Goal: Task Accomplishment & Management: Complete application form

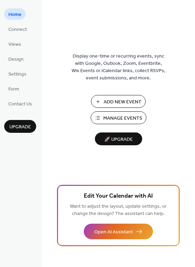
click at [117, 101] on span "Add New Event" at bounding box center [122, 102] width 38 height 7
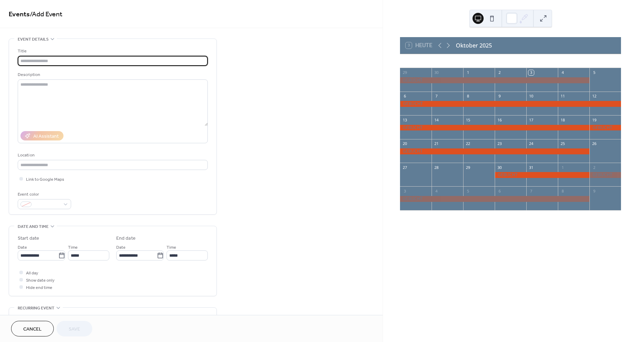
click at [39, 63] on input "text" at bounding box center [113, 61] width 190 height 10
type input "*******"
drag, startPoint x: 22, startPoint y: 272, endPoint x: 36, endPoint y: 266, distance: 14.9
click at [23, 272] on div at bounding box center [20, 272] width 3 height 3
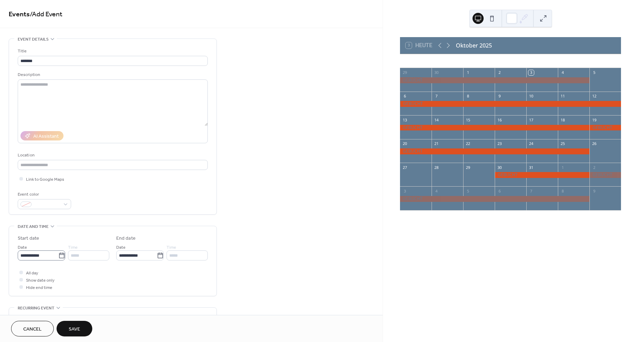
click at [59, 255] on icon at bounding box center [61, 255] width 7 height 7
click at [58, 255] on input "**********" at bounding box center [38, 256] width 41 height 10
click at [95, 163] on span "›" at bounding box center [96, 166] width 10 height 14
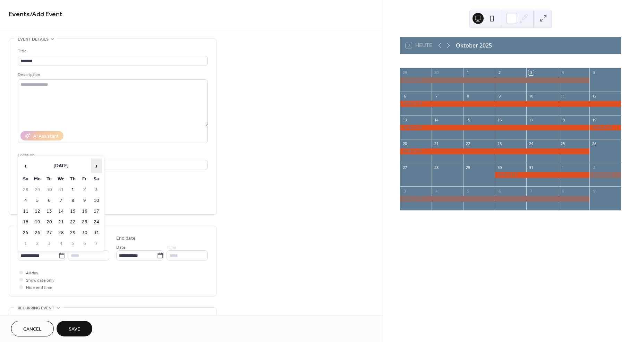
click at [95, 163] on span "›" at bounding box center [96, 166] width 10 height 14
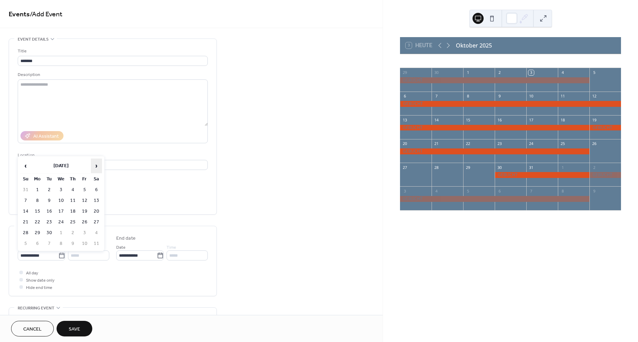
click at [95, 163] on span "›" at bounding box center [96, 166] width 10 height 14
click at [26, 211] on td "9" at bounding box center [25, 211] width 11 height 10
type input "**********"
click at [144, 256] on input "**********" at bounding box center [136, 256] width 41 height 10
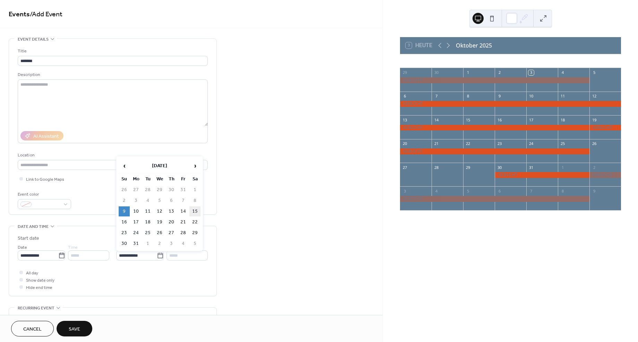
click at [194, 212] on td "15" at bounding box center [194, 211] width 11 height 10
type input "**********"
click at [82, 327] on button "Save" at bounding box center [75, 329] width 36 height 16
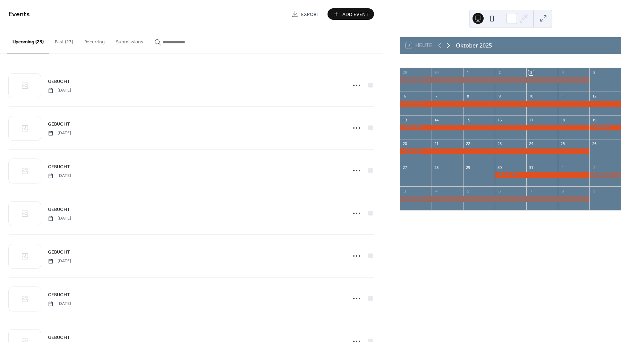
click at [449, 45] on icon at bounding box center [448, 45] width 8 height 8
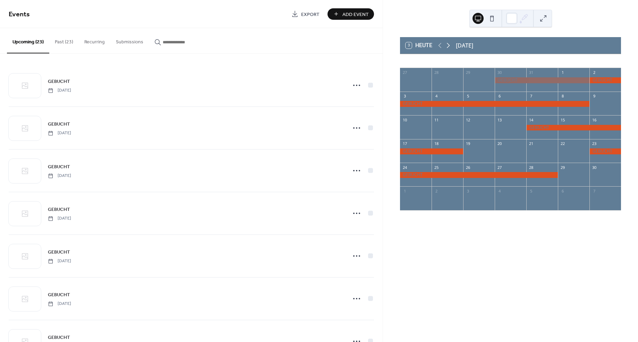
click at [449, 45] on icon at bounding box center [448, 45] width 8 height 8
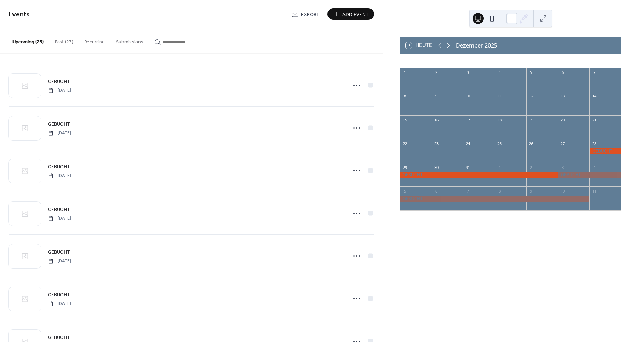
click at [449, 45] on icon at bounding box center [448, 45] width 8 height 8
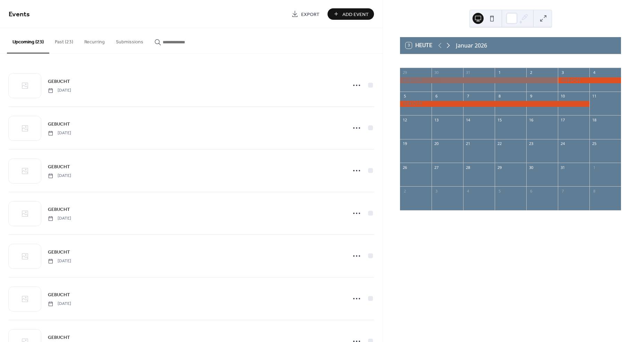
click at [449, 45] on icon at bounding box center [448, 45] width 8 height 8
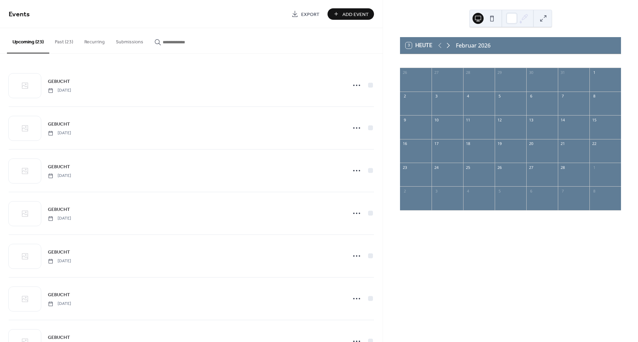
click at [449, 45] on icon at bounding box center [448, 45] width 8 height 8
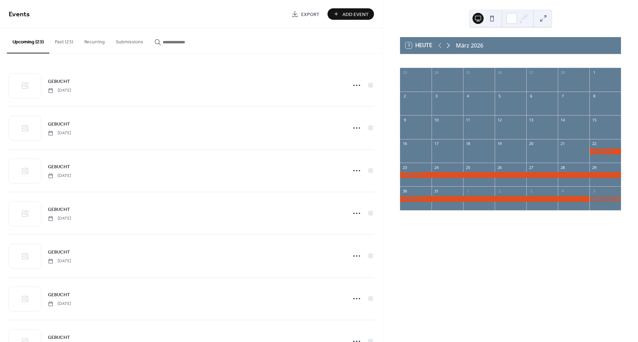
click at [449, 45] on icon at bounding box center [448, 45] width 8 height 8
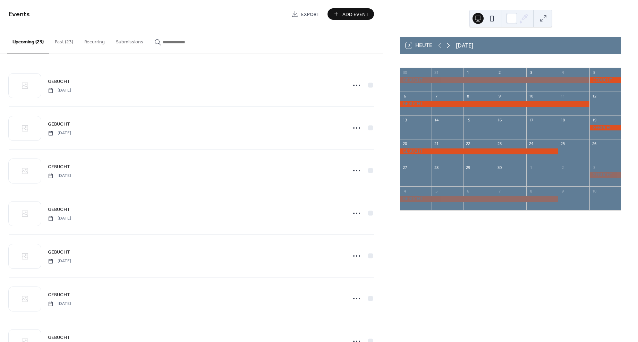
click at [449, 45] on icon at bounding box center [448, 45] width 8 height 8
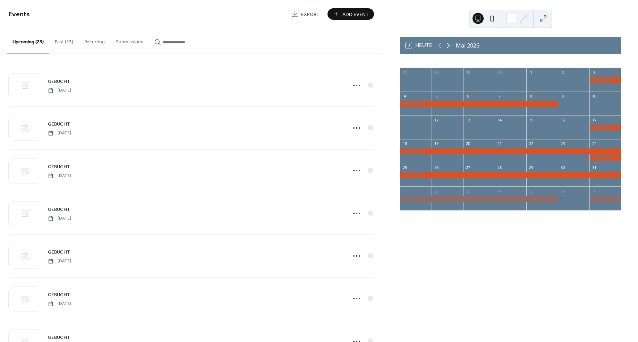
click at [449, 45] on icon at bounding box center [448, 45] width 8 height 8
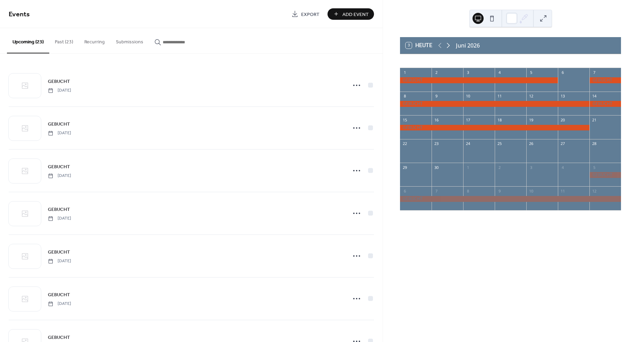
click at [449, 45] on icon at bounding box center [448, 45] width 8 height 8
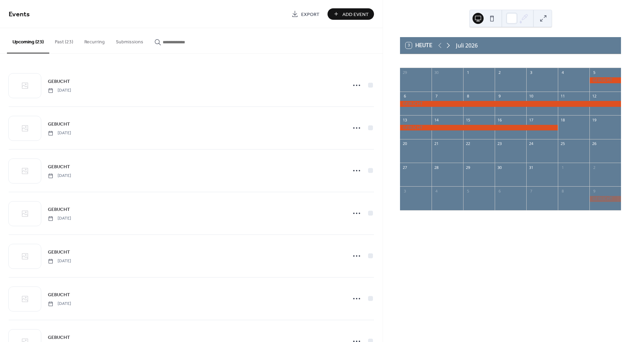
click at [449, 45] on icon at bounding box center [448, 45] width 8 height 8
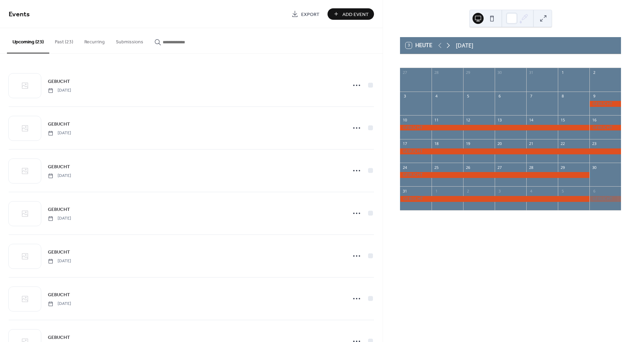
click at [450, 45] on icon at bounding box center [448, 45] width 8 height 8
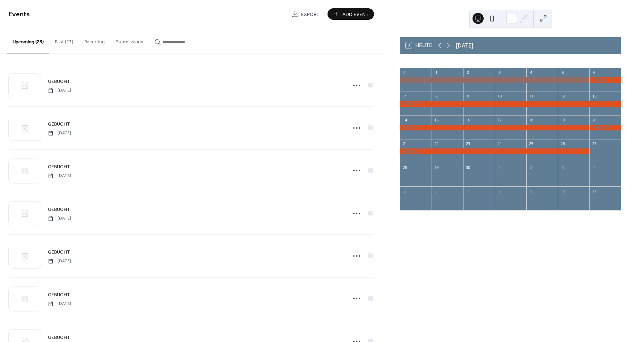
click at [438, 45] on icon at bounding box center [440, 45] width 8 height 8
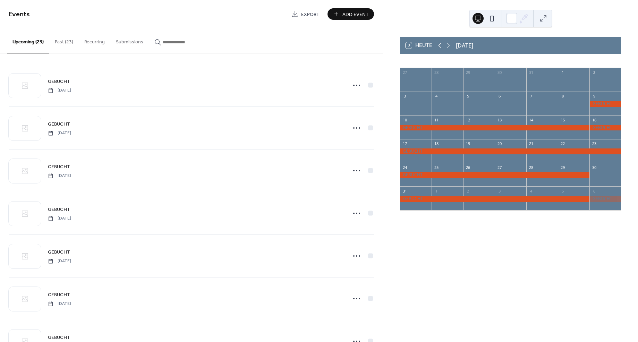
click at [438, 45] on icon at bounding box center [440, 45] width 8 height 8
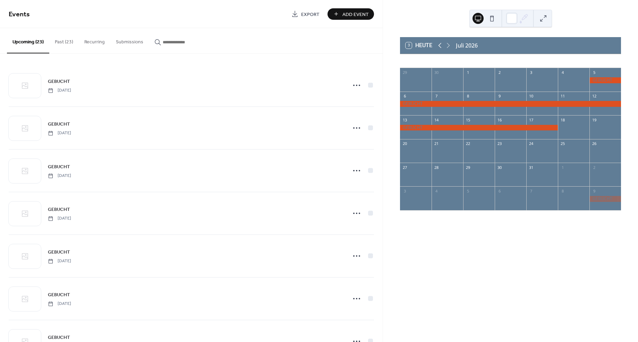
click at [438, 45] on icon at bounding box center [440, 45] width 8 height 8
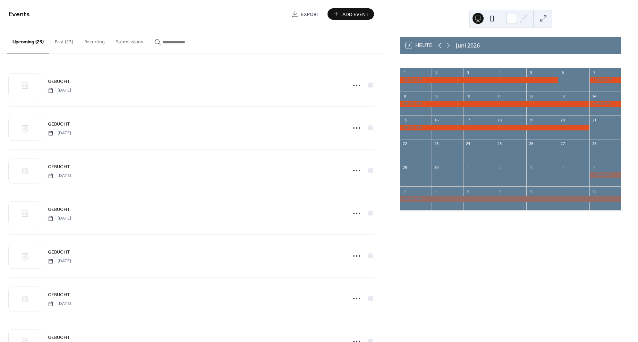
click at [438, 45] on icon at bounding box center [440, 45] width 8 height 8
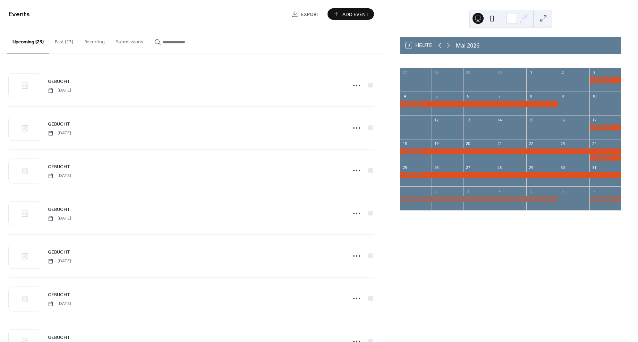
click at [438, 45] on icon at bounding box center [440, 45] width 8 height 8
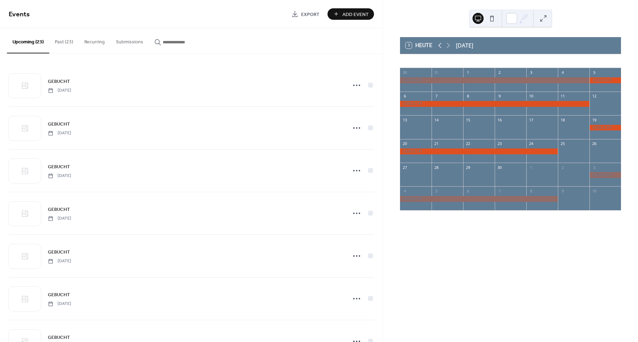
click at [438, 45] on icon at bounding box center [440, 45] width 8 height 8
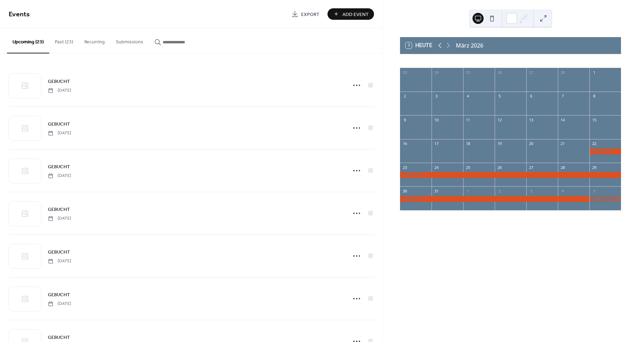
click at [438, 45] on icon at bounding box center [440, 45] width 8 height 8
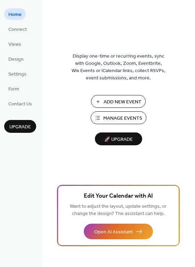
click at [108, 101] on span "Add New Event" at bounding box center [122, 102] width 38 height 7
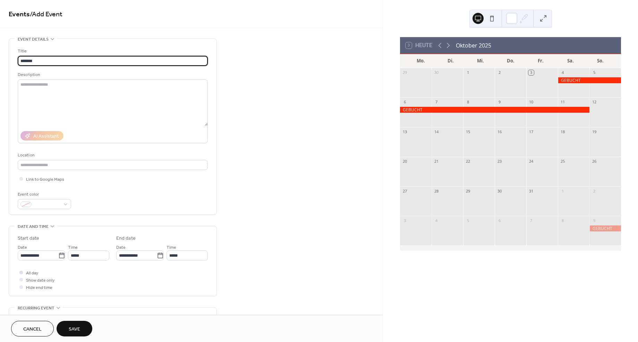
type input "*******"
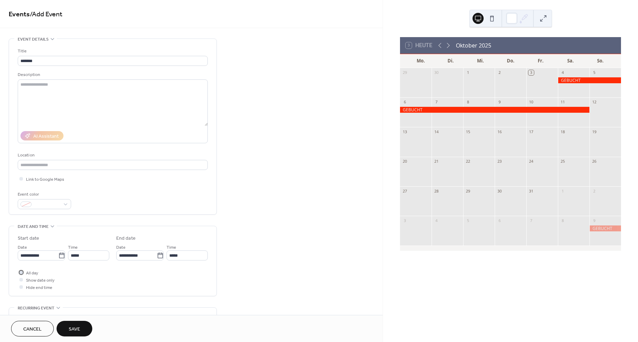
click at [20, 273] on div at bounding box center [20, 272] width 3 height 3
click at [58, 255] on icon at bounding box center [61, 255] width 7 height 7
click at [58, 255] on input "**********" at bounding box center [38, 256] width 41 height 10
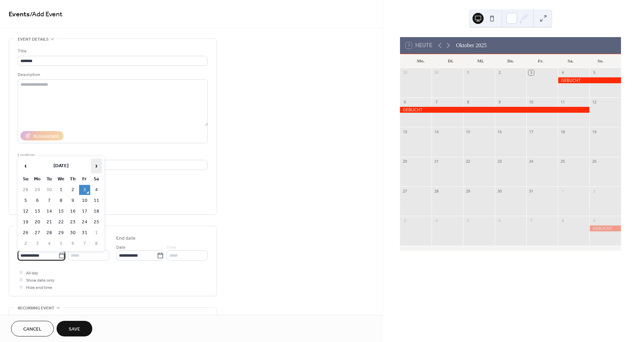
click at [97, 166] on span "›" at bounding box center [96, 166] width 10 height 14
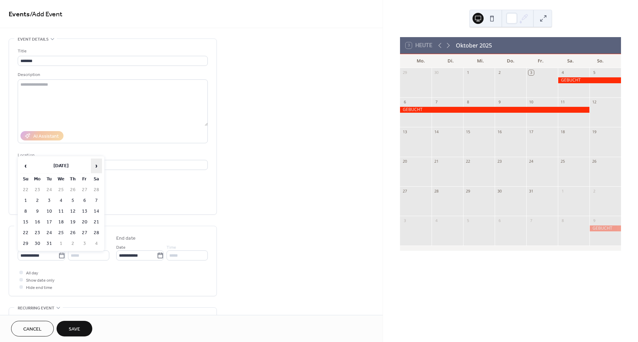
click at [97, 166] on span "›" at bounding box center [96, 166] width 10 height 14
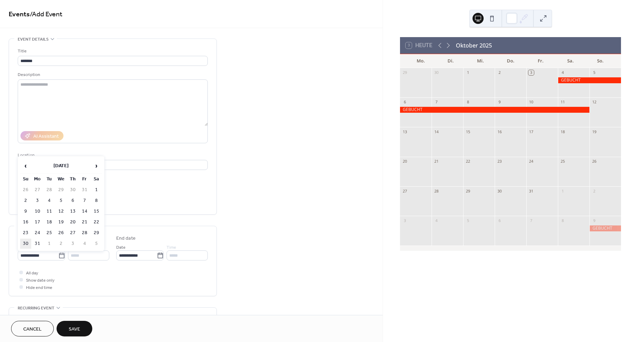
click at [27, 242] on td "30" at bounding box center [25, 244] width 11 height 10
type input "**********"
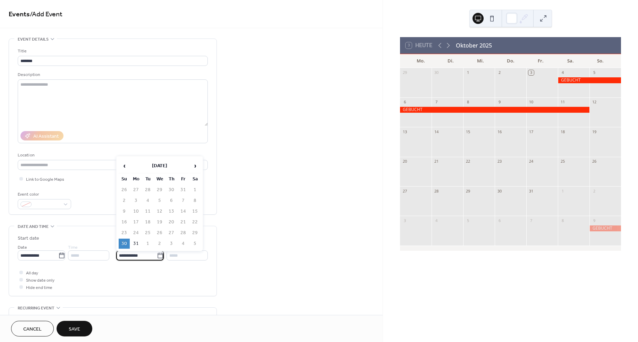
click at [144, 255] on input "**********" at bounding box center [136, 256] width 41 height 10
click at [195, 168] on span "›" at bounding box center [195, 166] width 10 height 14
click at [195, 189] on td "5" at bounding box center [194, 190] width 11 height 10
type input "**********"
click at [77, 327] on span "Save" at bounding box center [74, 329] width 11 height 7
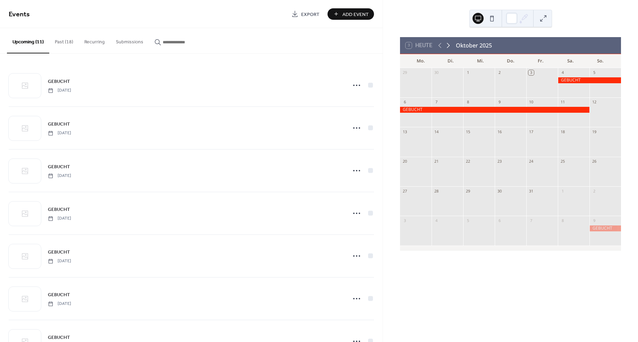
click at [449, 45] on icon at bounding box center [448, 45] width 8 height 8
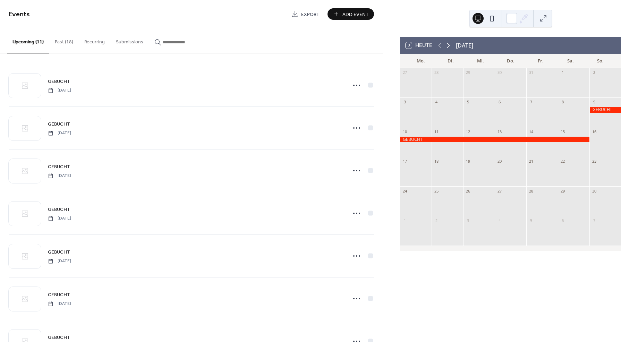
click at [449, 45] on icon at bounding box center [448, 45] width 8 height 8
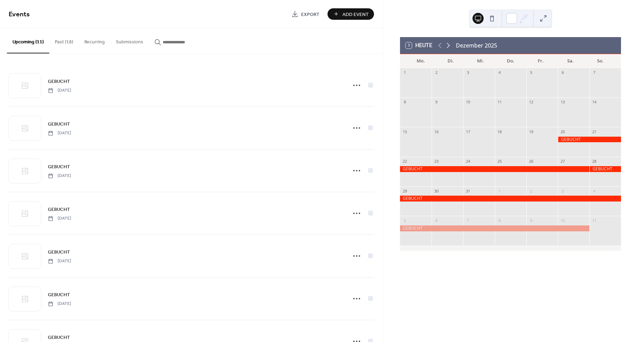
click at [449, 45] on icon at bounding box center [448, 45] width 8 height 8
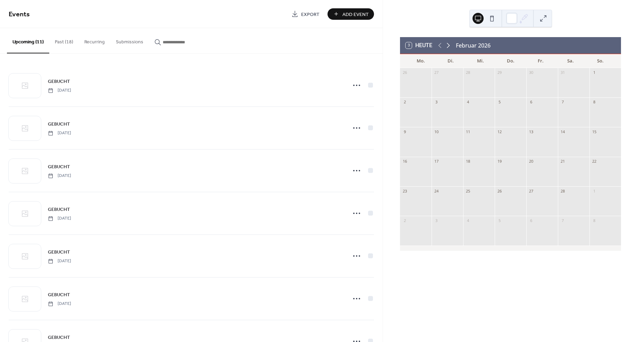
click at [449, 45] on icon at bounding box center [448, 45] width 8 height 8
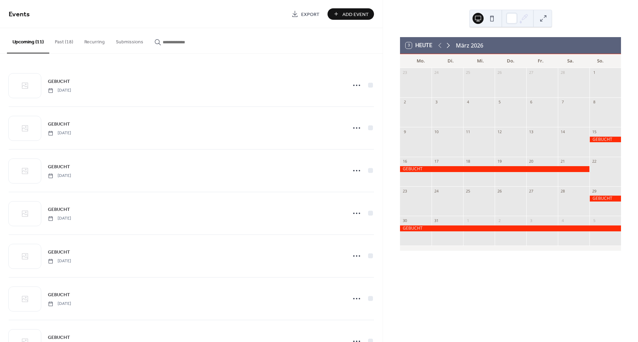
click at [449, 45] on icon at bounding box center [448, 45] width 8 height 8
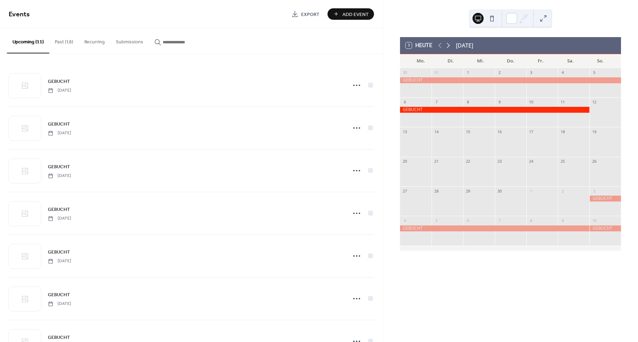
click at [449, 45] on icon at bounding box center [448, 45] width 8 height 8
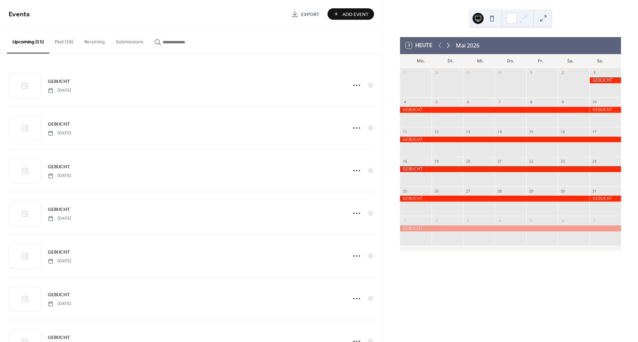
click at [449, 45] on icon at bounding box center [448, 45] width 8 height 8
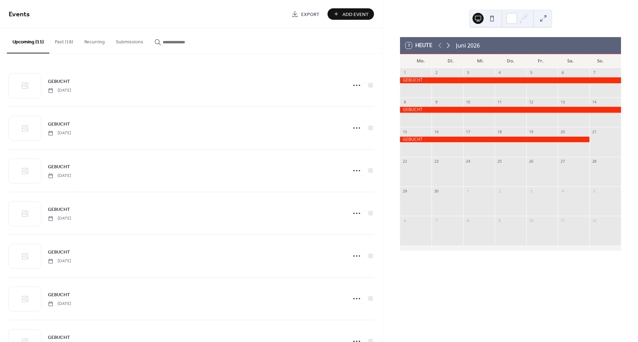
click at [449, 45] on icon at bounding box center [448, 45] width 8 height 8
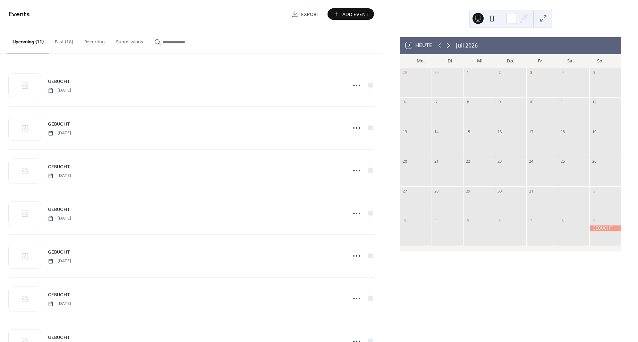
click at [449, 45] on icon at bounding box center [448, 45] width 8 height 8
